Goal: Task Accomplishment & Management: Use online tool/utility

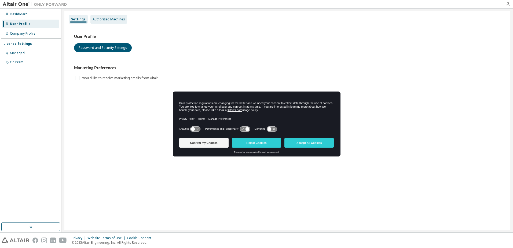
click at [107, 19] on div "Authorized Machines" at bounding box center [108, 19] width 32 height 4
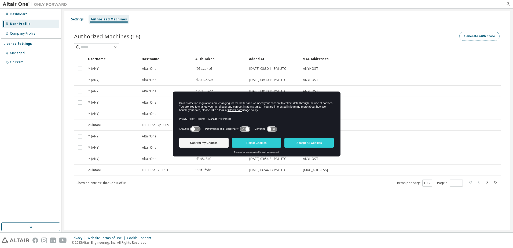
click at [478, 36] on button "Generate Auth Code" at bounding box center [479, 36] width 40 height 9
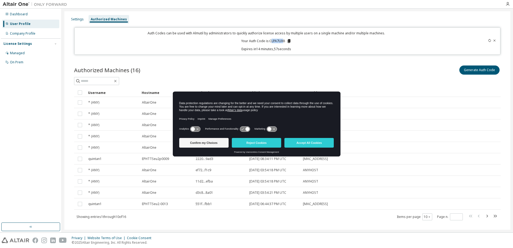
drag, startPoint x: 283, startPoint y: 42, endPoint x: 269, endPoint y: 40, distance: 13.2
click at [269, 40] on p "Your Auth Code is: CLPA7UX8" at bounding box center [266, 41] width 50 height 5
click at [268, 40] on p "Your Auth Code is: CLPA7UX8" at bounding box center [266, 41] width 50 height 5
click at [272, 40] on p "Your Auth Code is: CLPA7UX8" at bounding box center [266, 41] width 50 height 5
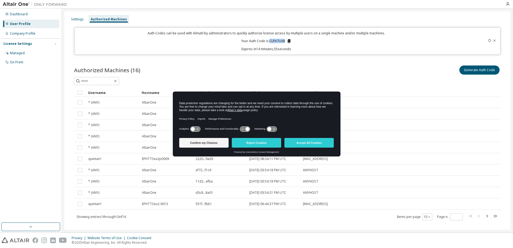
copy p "CLPA7UX8"
